Goal: Navigation & Orientation: Find specific page/section

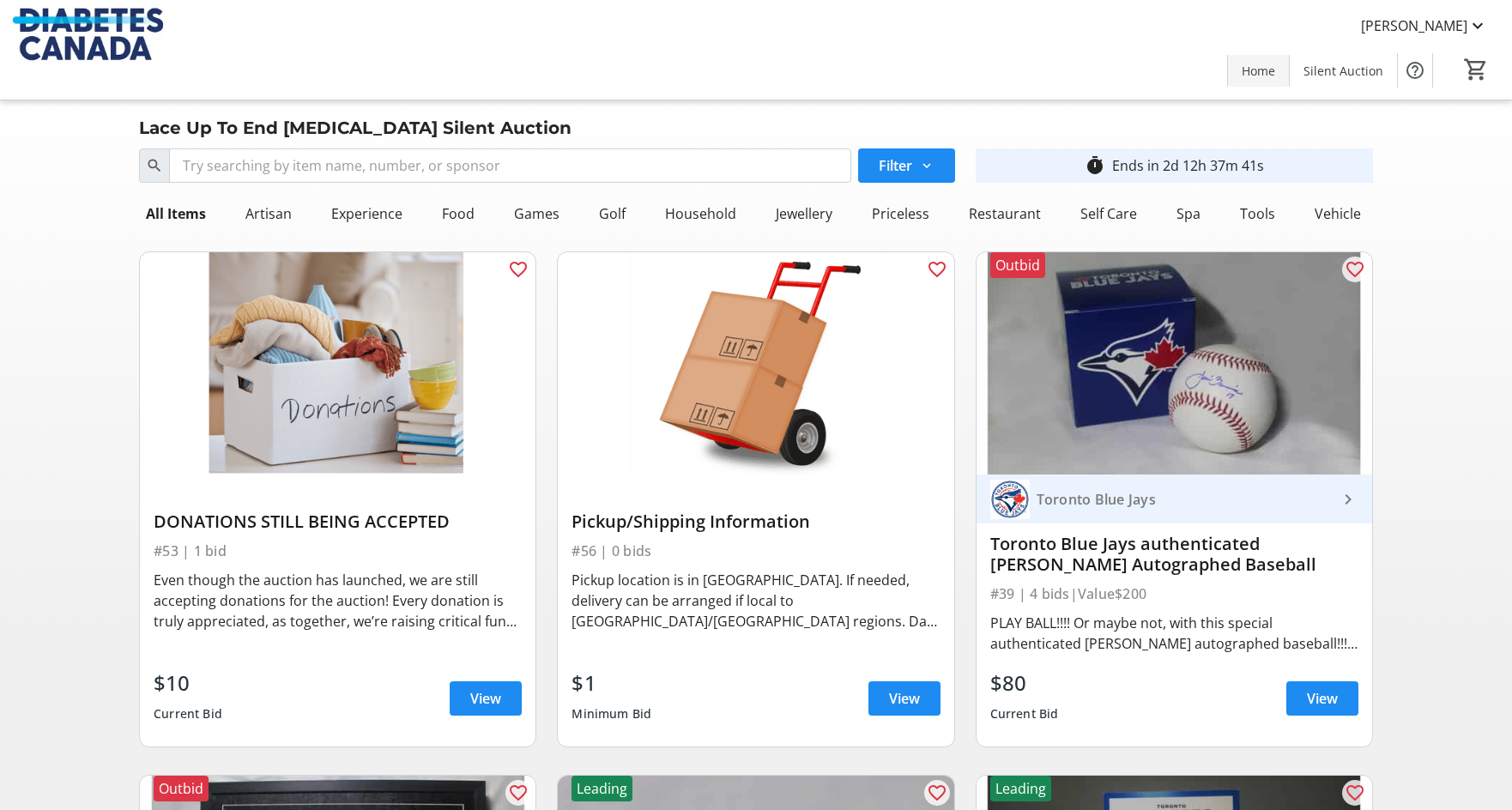
click at [1262, 73] on span "Home" at bounding box center [1259, 71] width 33 height 18
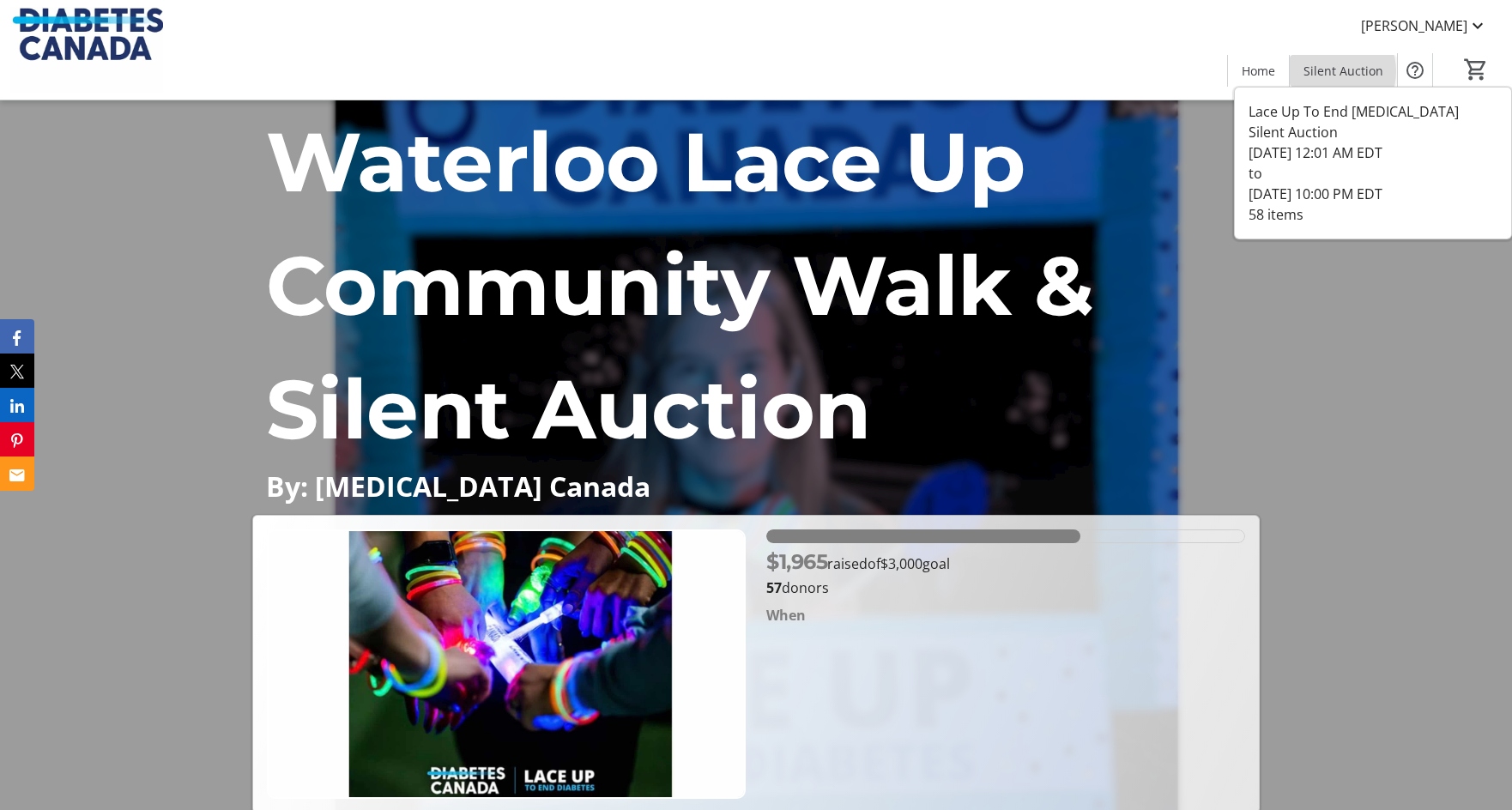
click at [1329, 71] on span "Silent Auction" at bounding box center [1343, 71] width 80 height 18
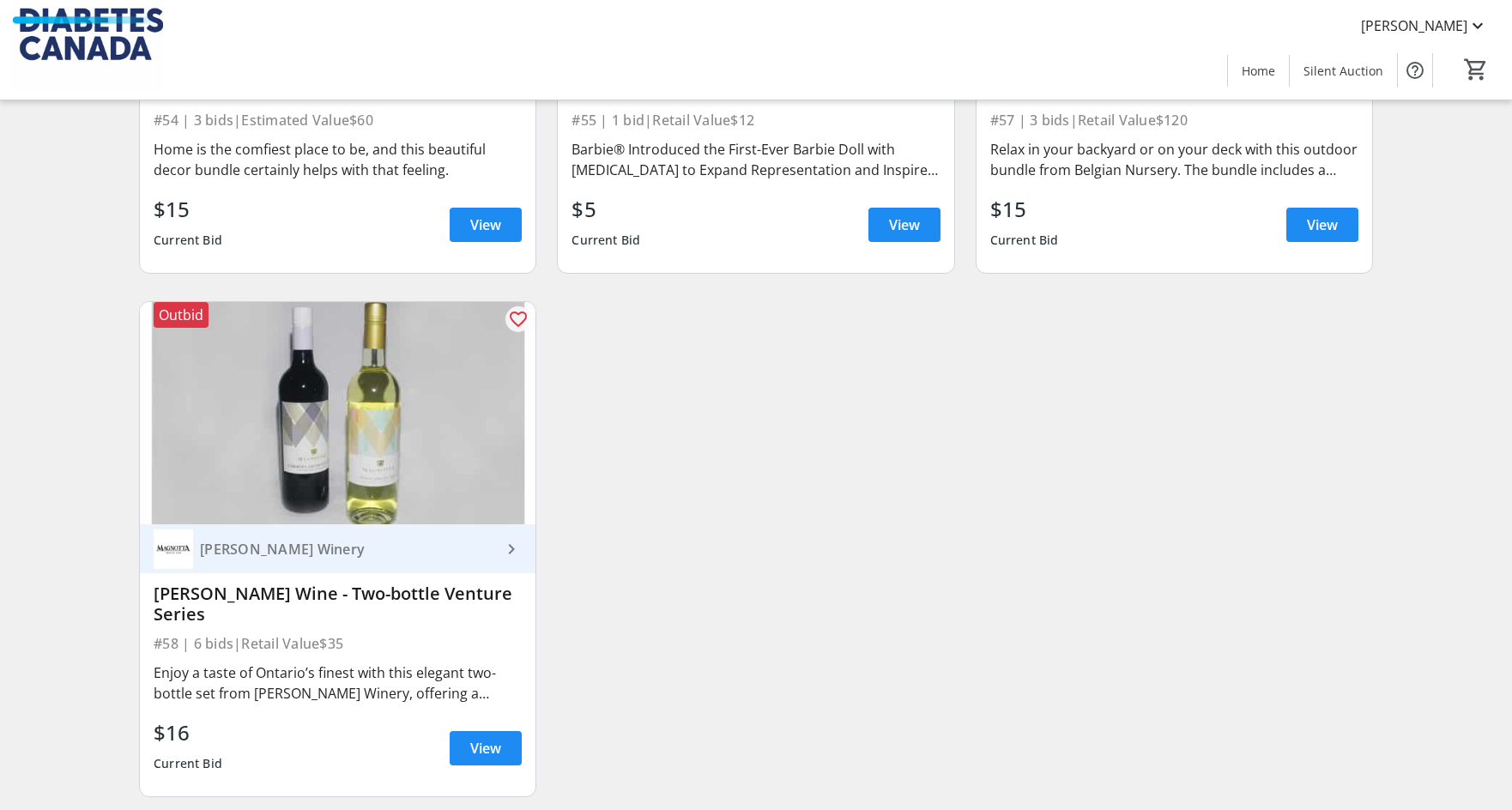
scroll to position [9780, 0]
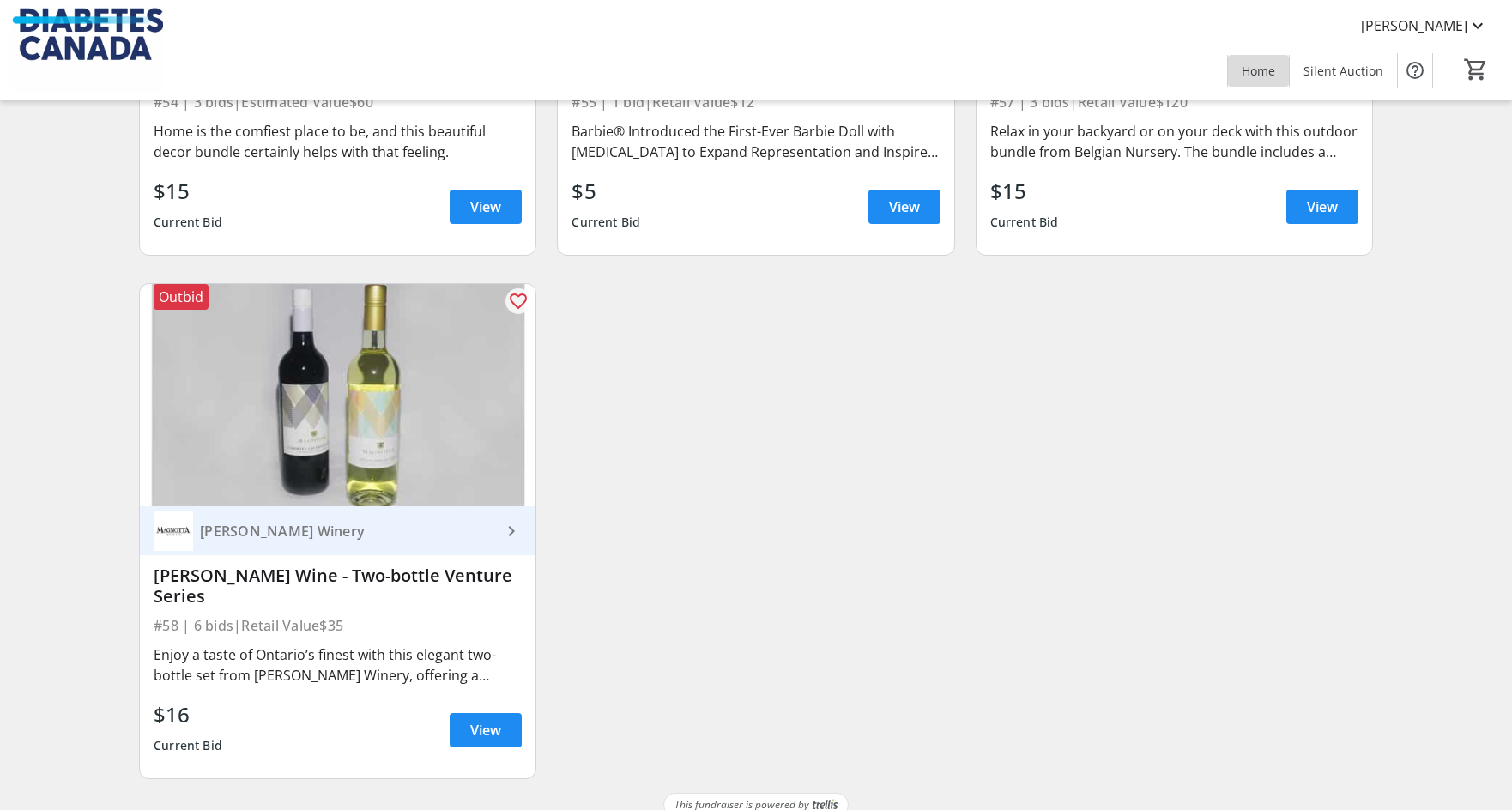
click at [1258, 78] on span "Home" at bounding box center [1259, 71] width 33 height 18
